Goal: Find specific page/section: Find specific page/section

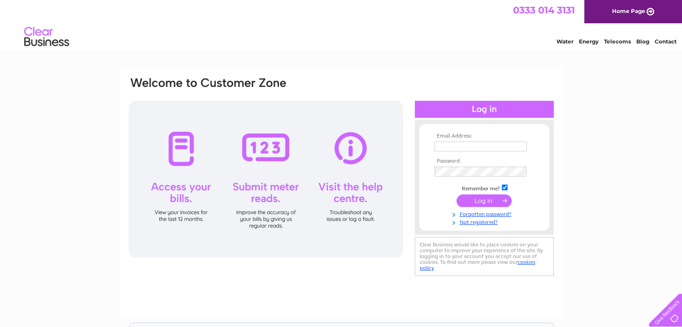
type input "info@thecourtyardevents.com"
click at [478, 202] on input "submit" at bounding box center [483, 201] width 55 height 13
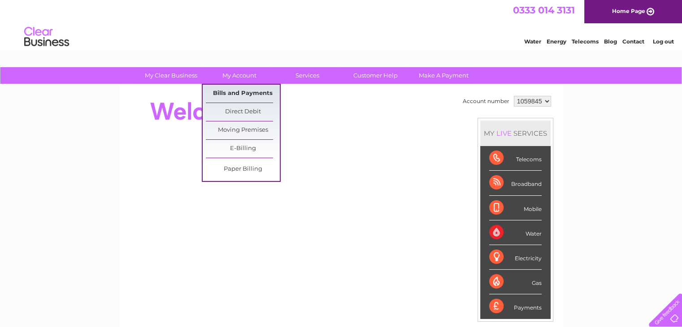
click at [240, 95] on link "Bills and Payments" at bounding box center [243, 94] width 74 height 18
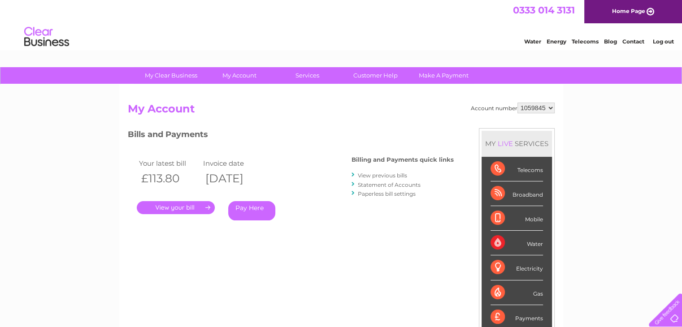
click at [633, 43] on link "Contact" at bounding box center [633, 41] width 22 height 7
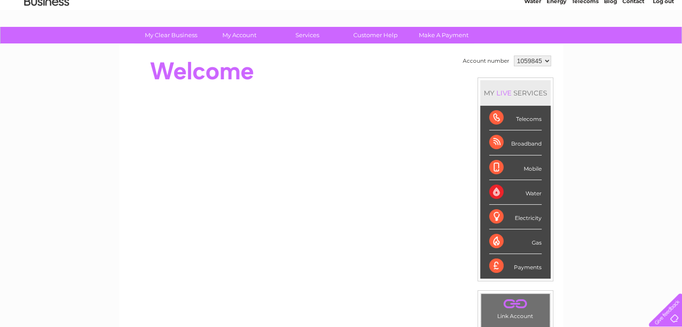
scroll to position [25, 0]
